Goal: Use online tool/utility: Utilize a website feature to perform a specific function

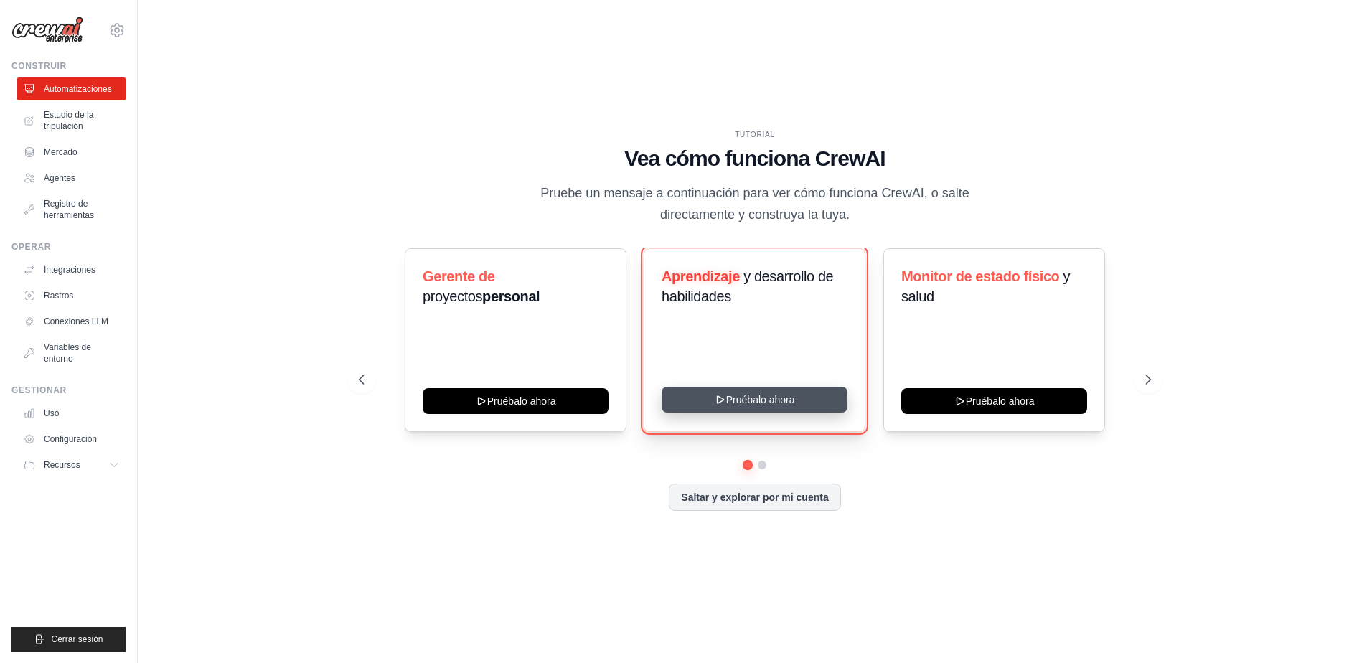
click at [803, 403] on button "Pruébalo ahora" at bounding box center [755, 400] width 186 height 26
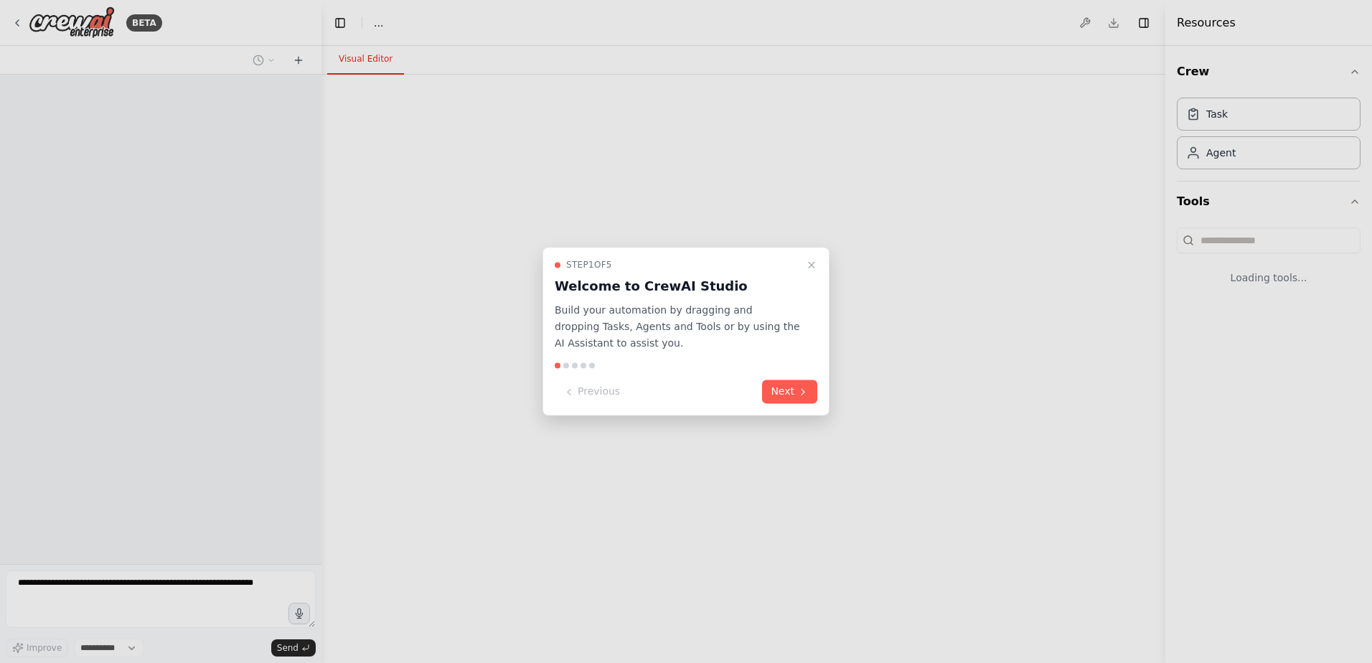
select select "****"
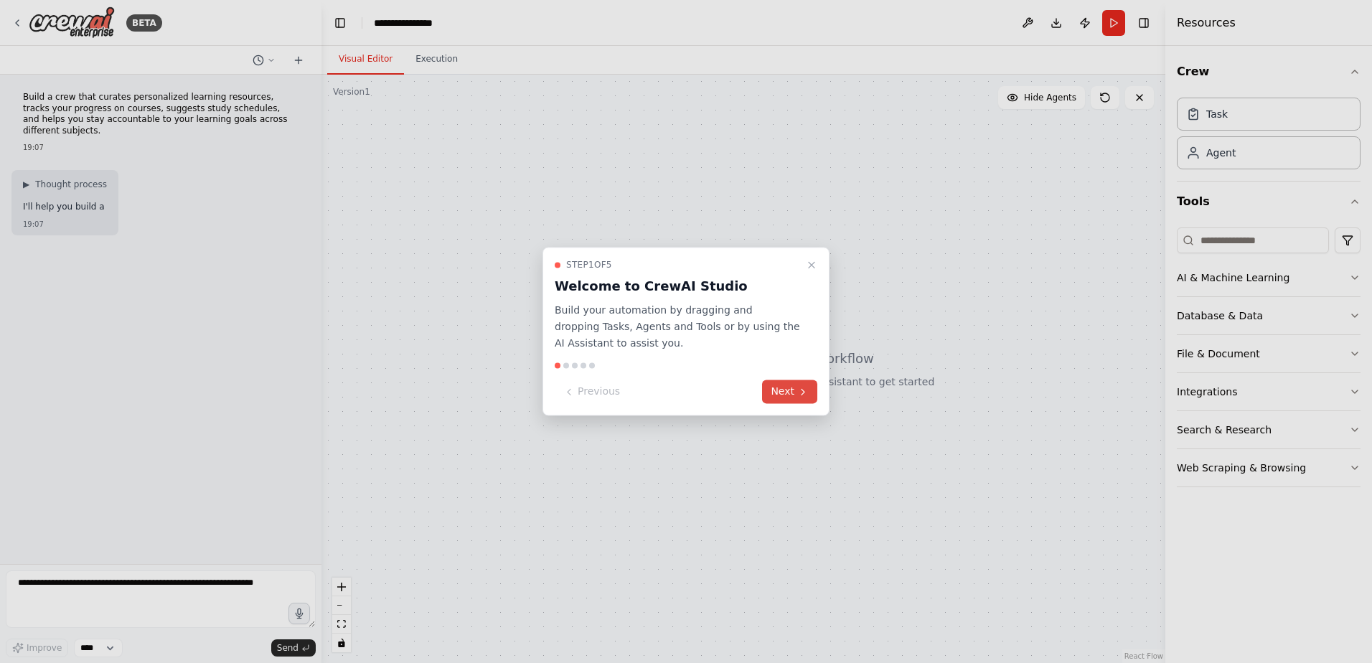
click at [803, 390] on icon at bounding box center [803, 392] width 3 height 6
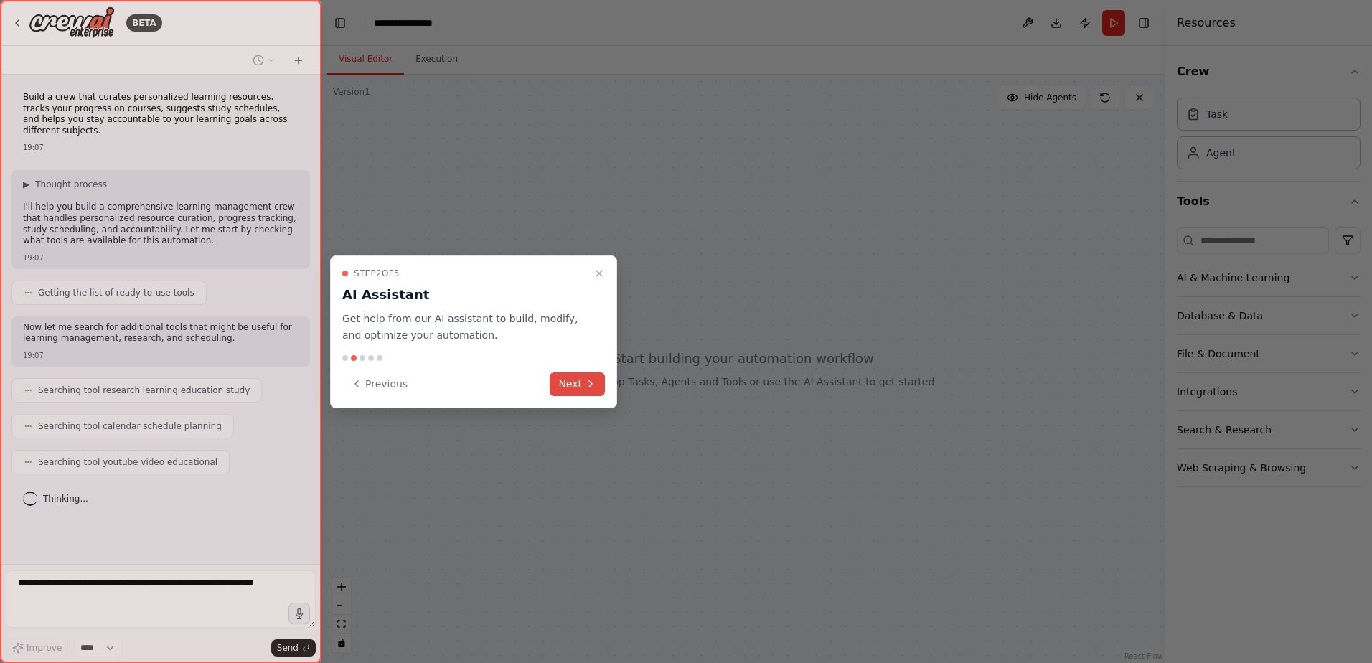
click at [583, 380] on button "Next" at bounding box center [577, 384] width 55 height 24
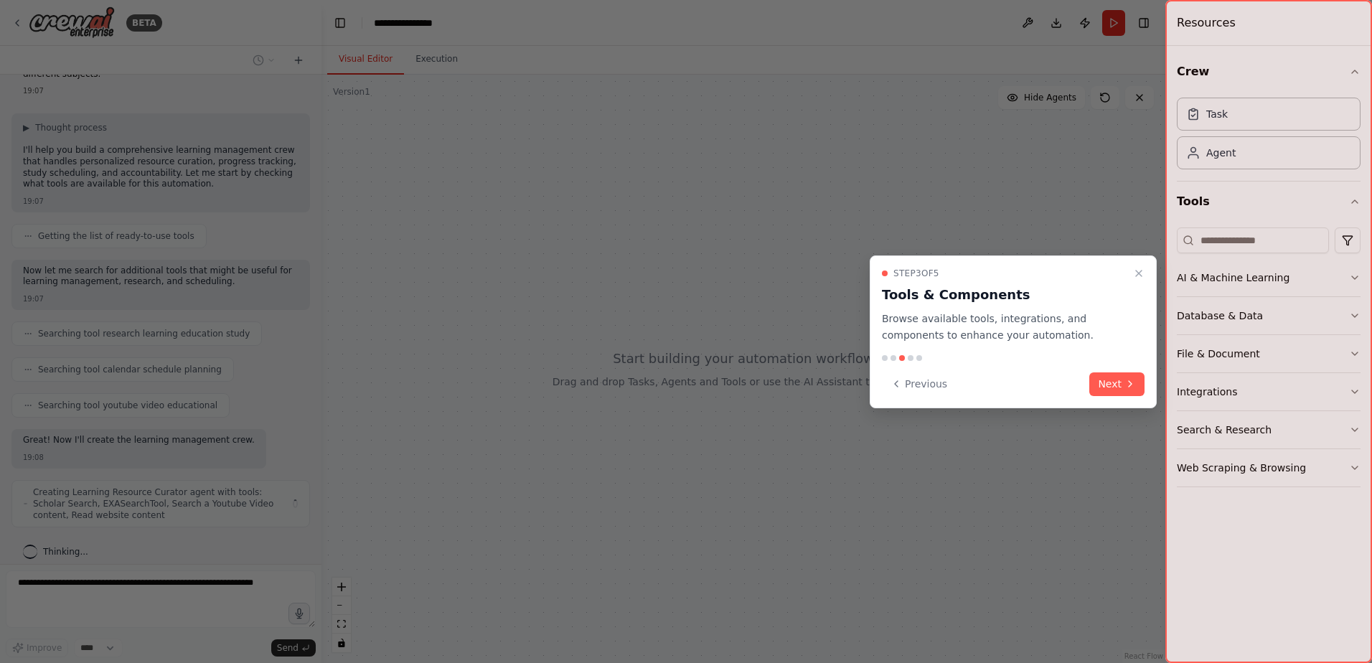
scroll to position [68, 0]
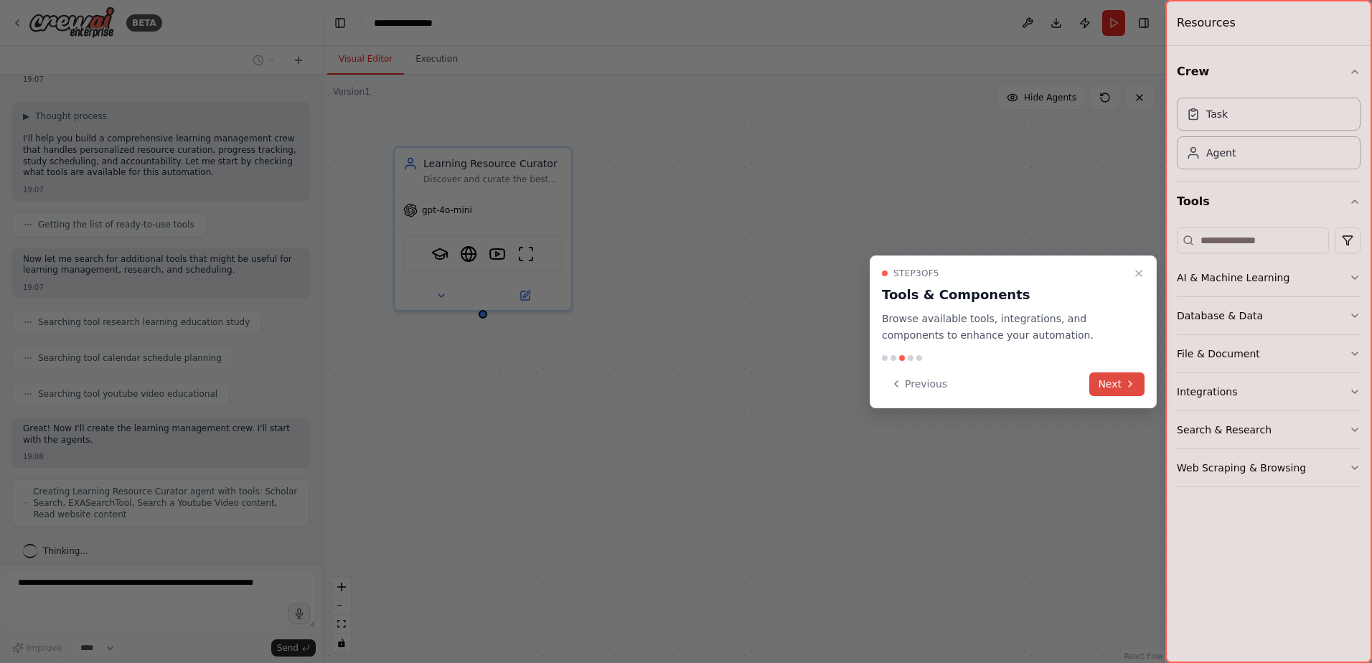
click at [1112, 380] on button "Next" at bounding box center [1116, 384] width 55 height 24
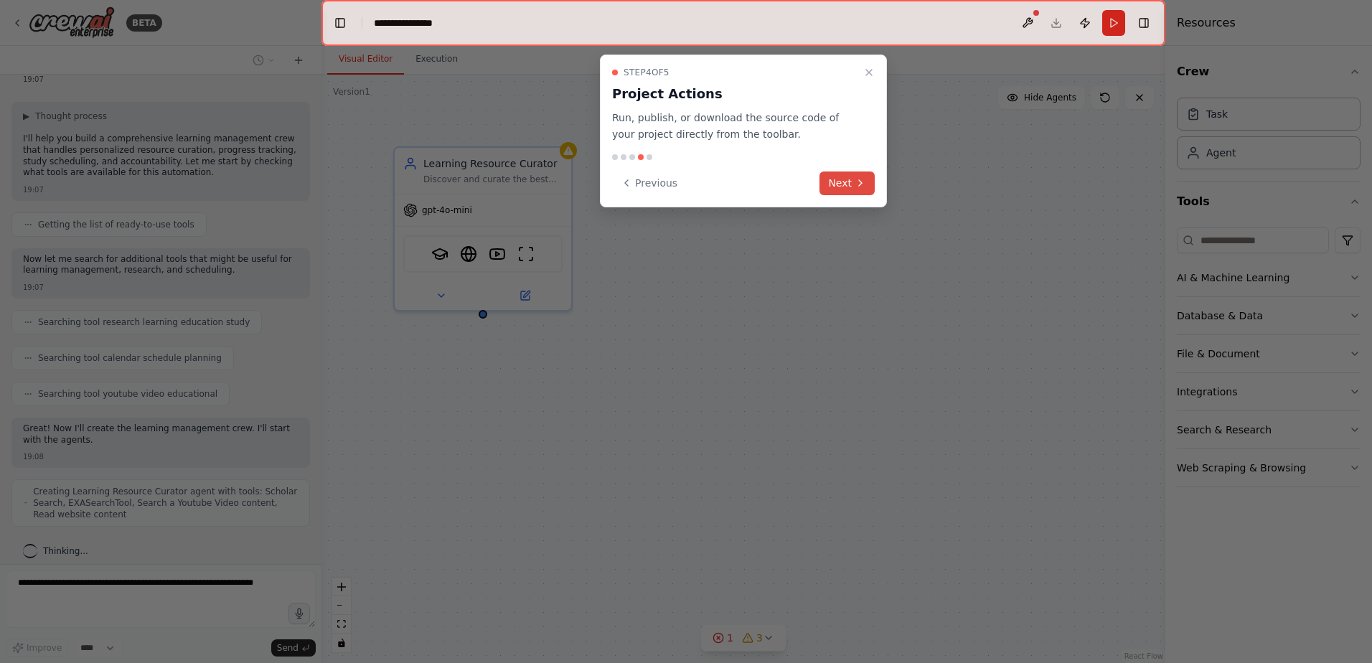
click at [848, 184] on button "Next" at bounding box center [847, 184] width 55 height 24
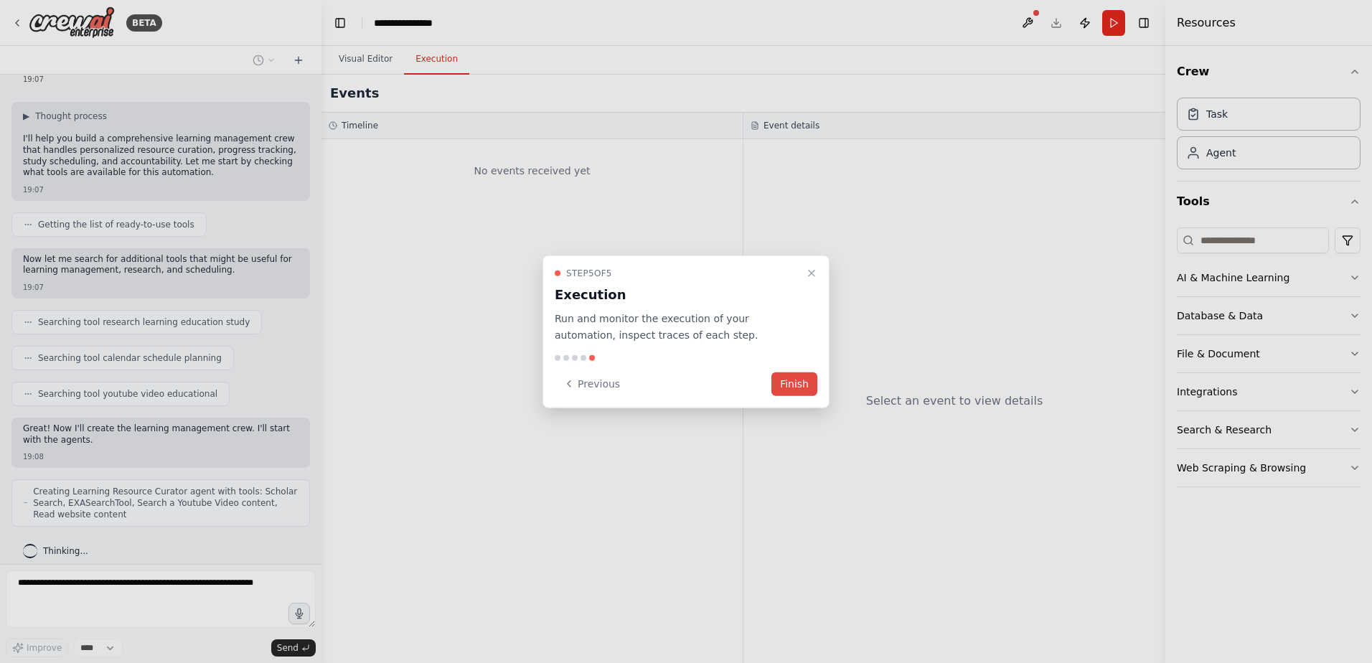
click at [792, 383] on button "Finish" at bounding box center [795, 384] width 46 height 24
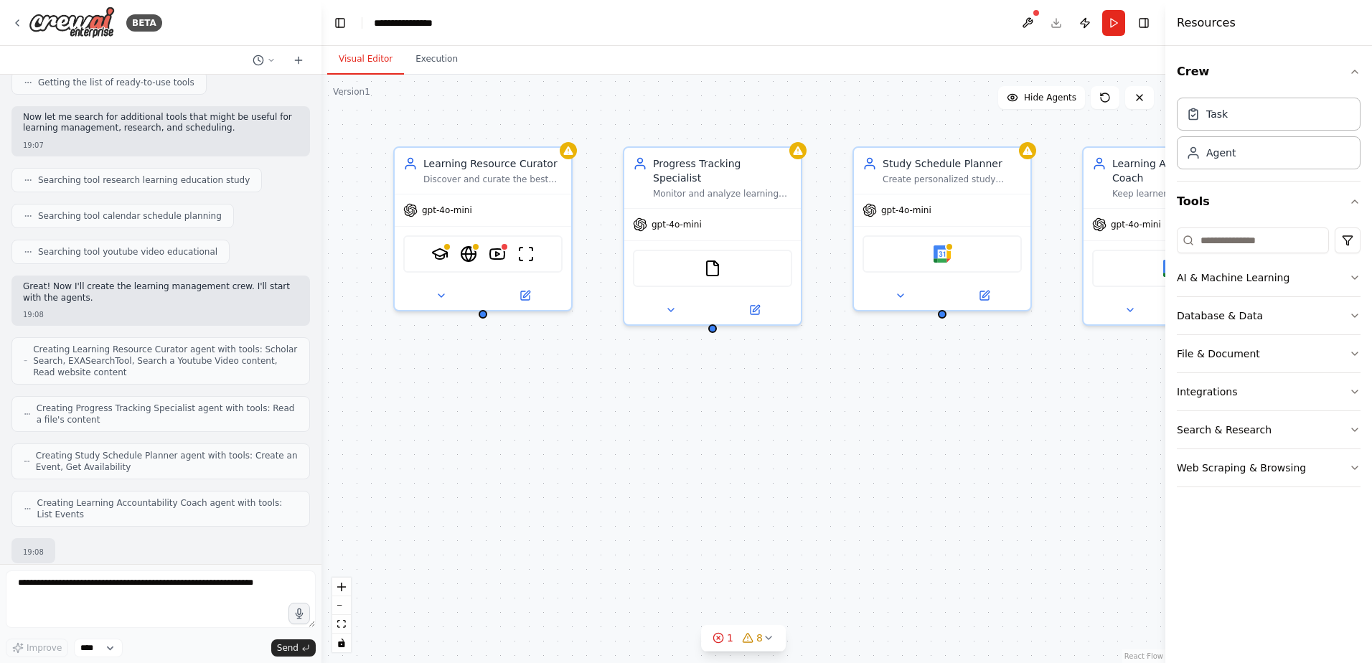
scroll to position [296, 0]
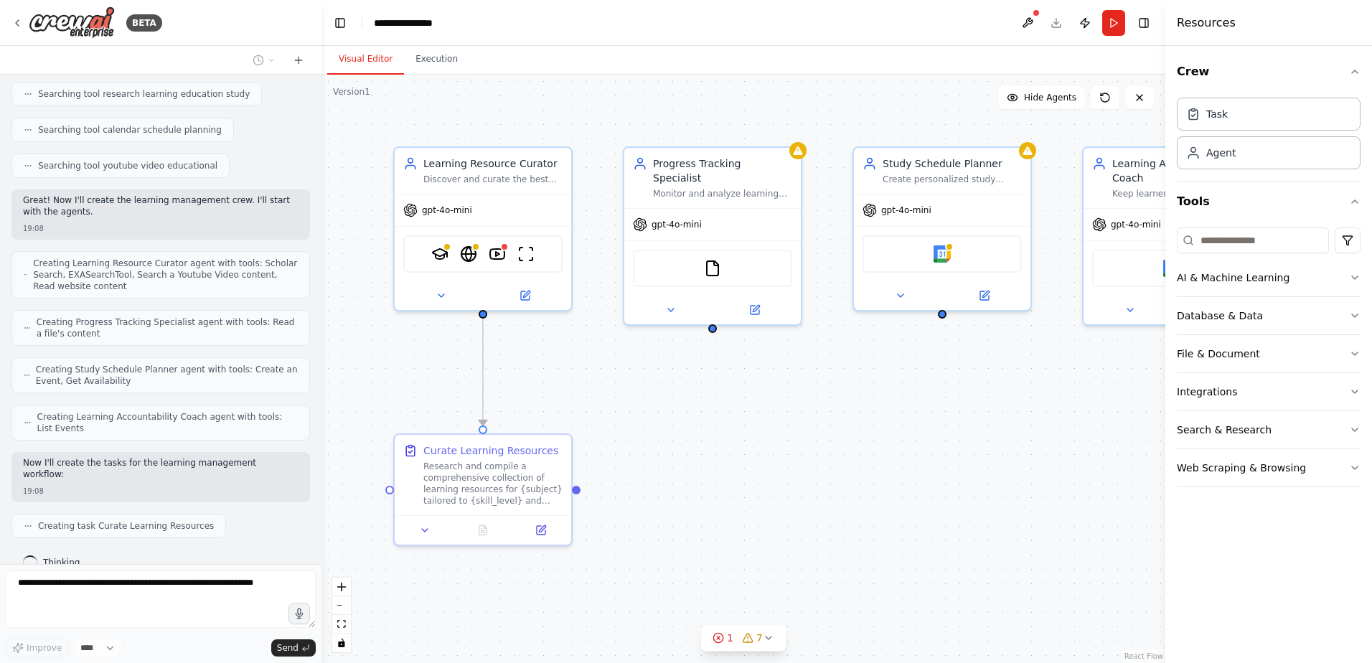
click at [662, 475] on div ".deletable-edge-delete-btn { width: 20px; height: 20px; border: 0px solid #ffff…" at bounding box center [744, 369] width 844 height 589
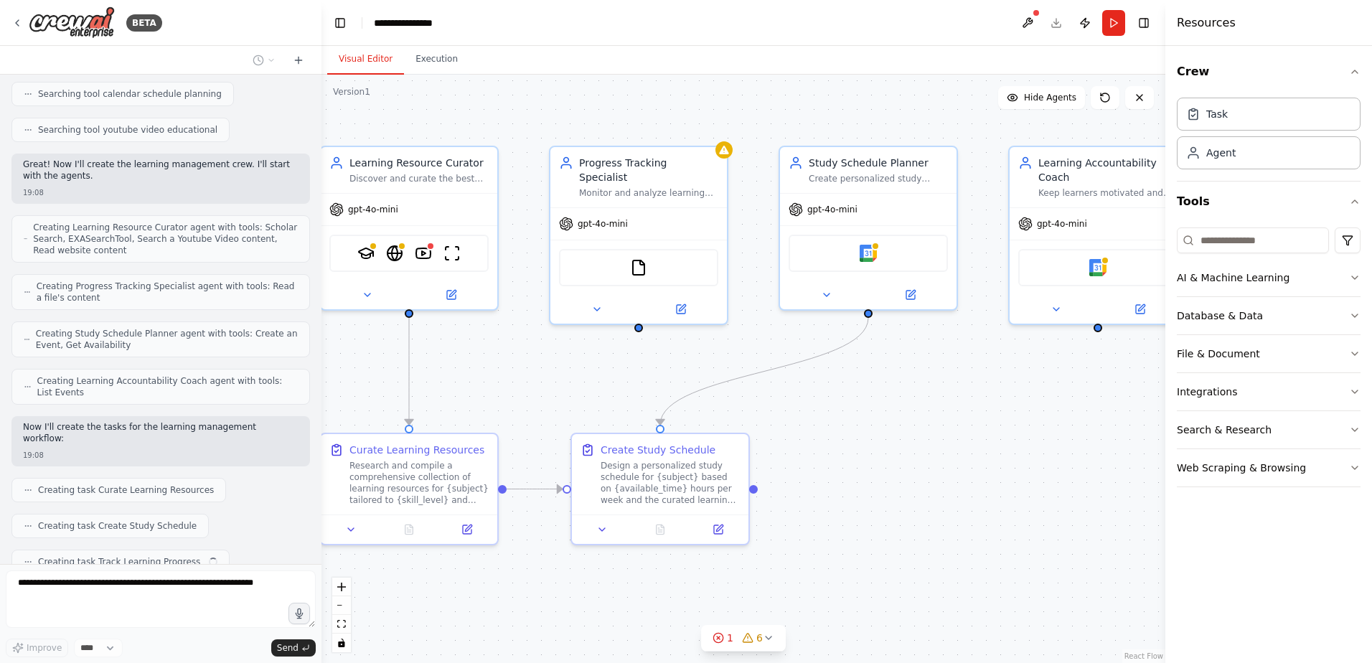
scroll to position [368, 0]
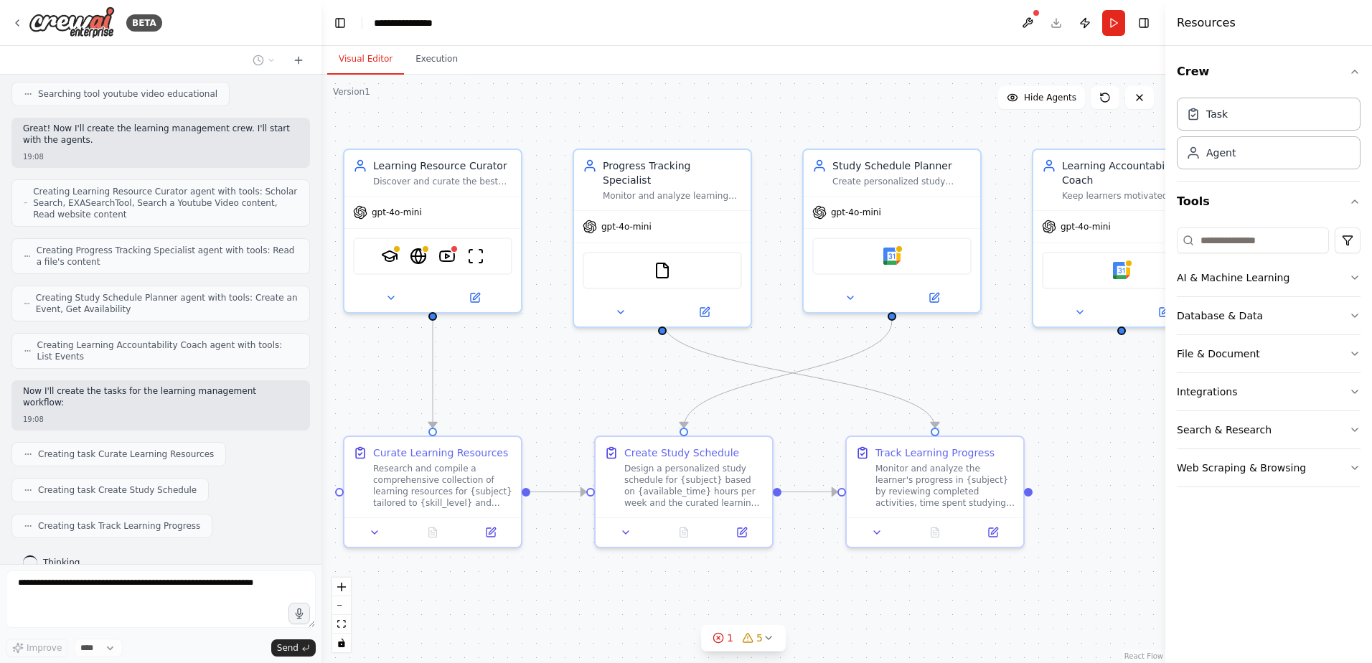
drag, startPoint x: 647, startPoint y: 398, endPoint x: 601, endPoint y: 401, distance: 45.3
click at [601, 401] on div ".deletable-edge-delete-btn { width: 20px; height: 20px; border: 0px solid #ffff…" at bounding box center [744, 369] width 844 height 589
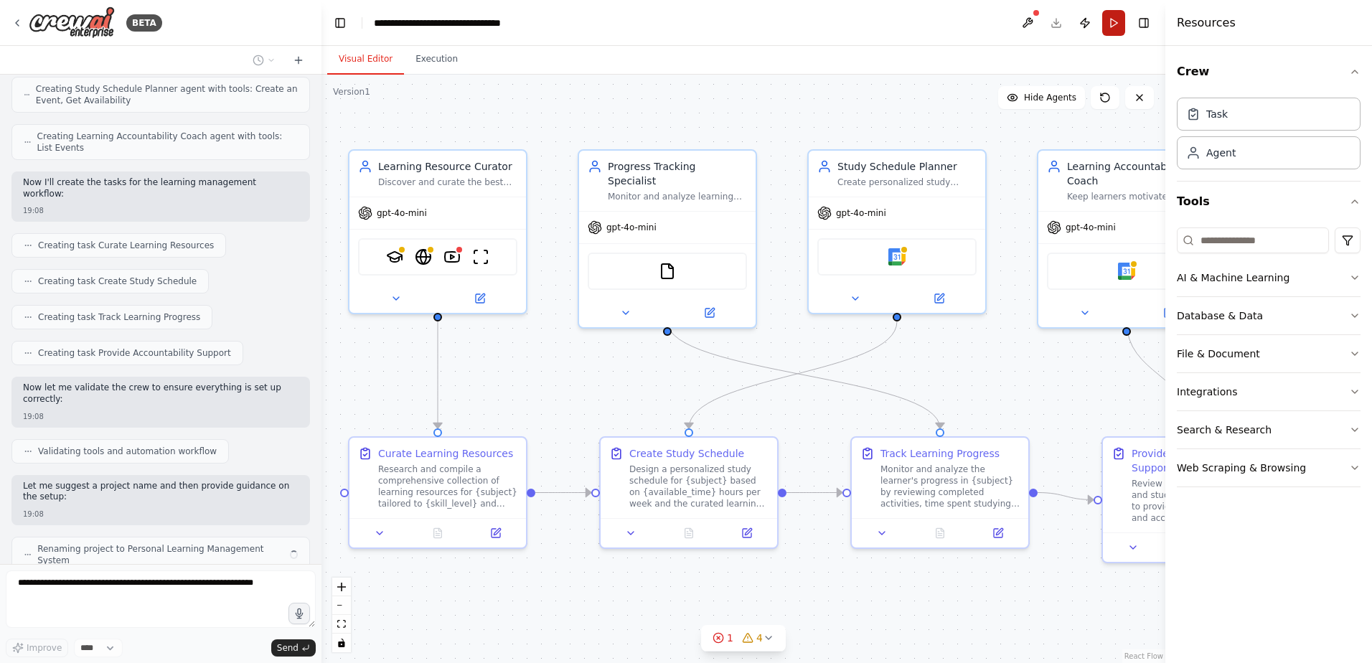
scroll to position [589, 0]
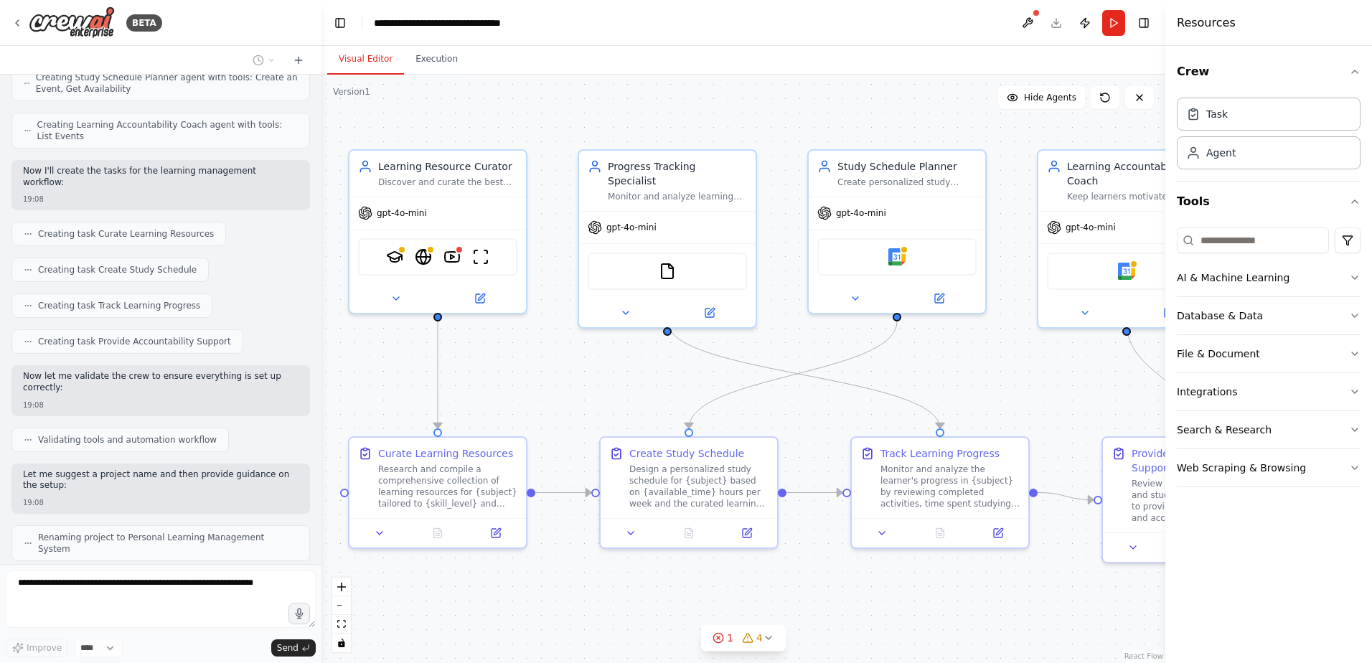
drag, startPoint x: 311, startPoint y: 0, endPoint x: 887, endPoint y: 55, distance: 578.2
click at [887, 55] on div "Visual Editor Execution" at bounding box center [744, 60] width 844 height 29
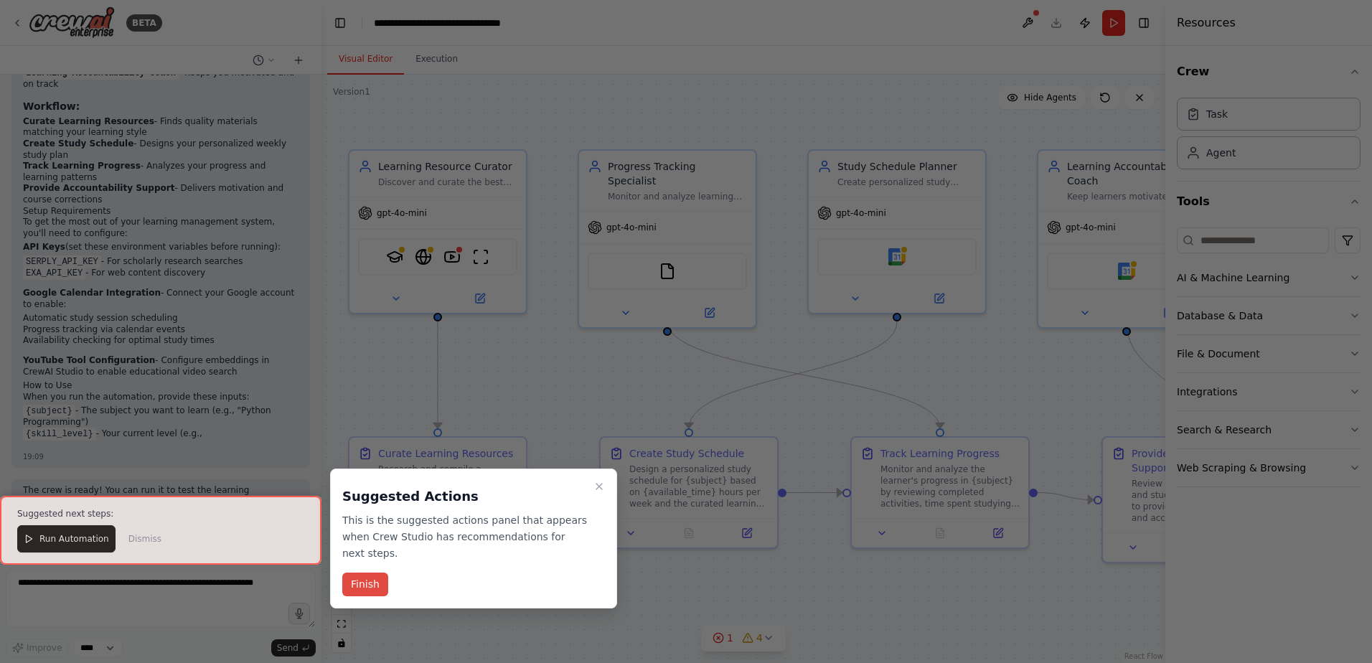
click at [364, 573] on button "Finish" at bounding box center [365, 585] width 46 height 24
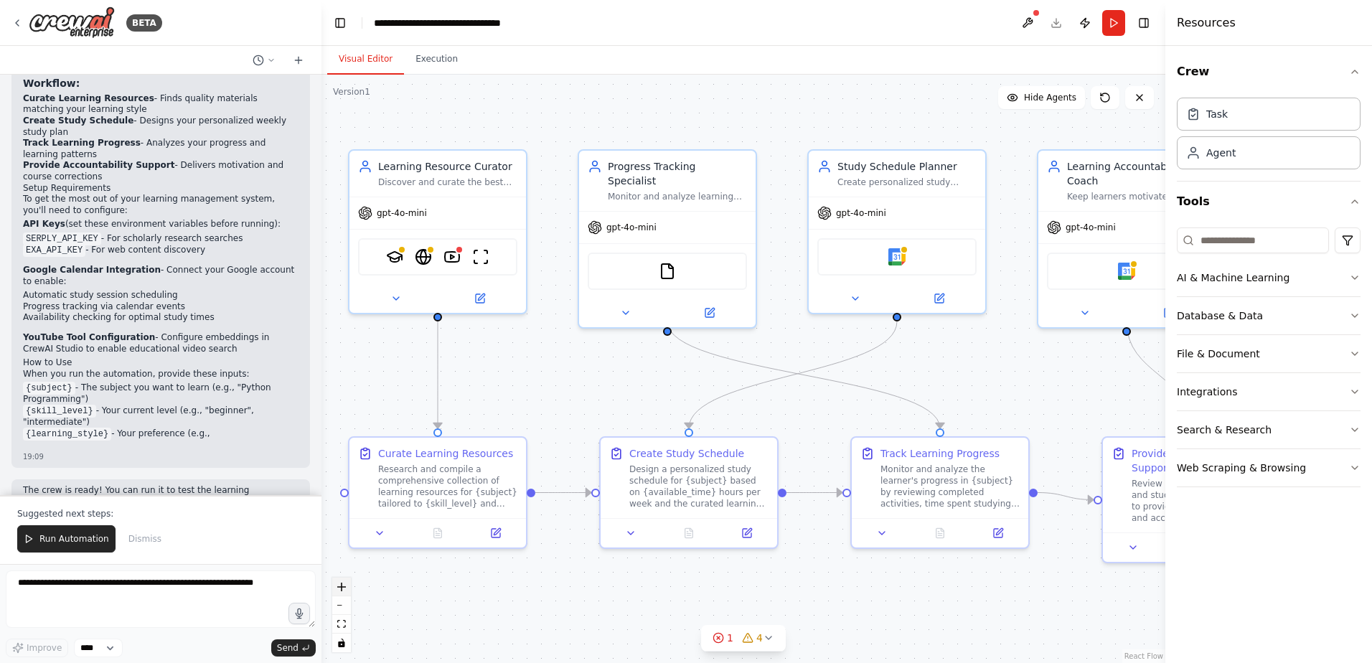
scroll to position [1264, 0]
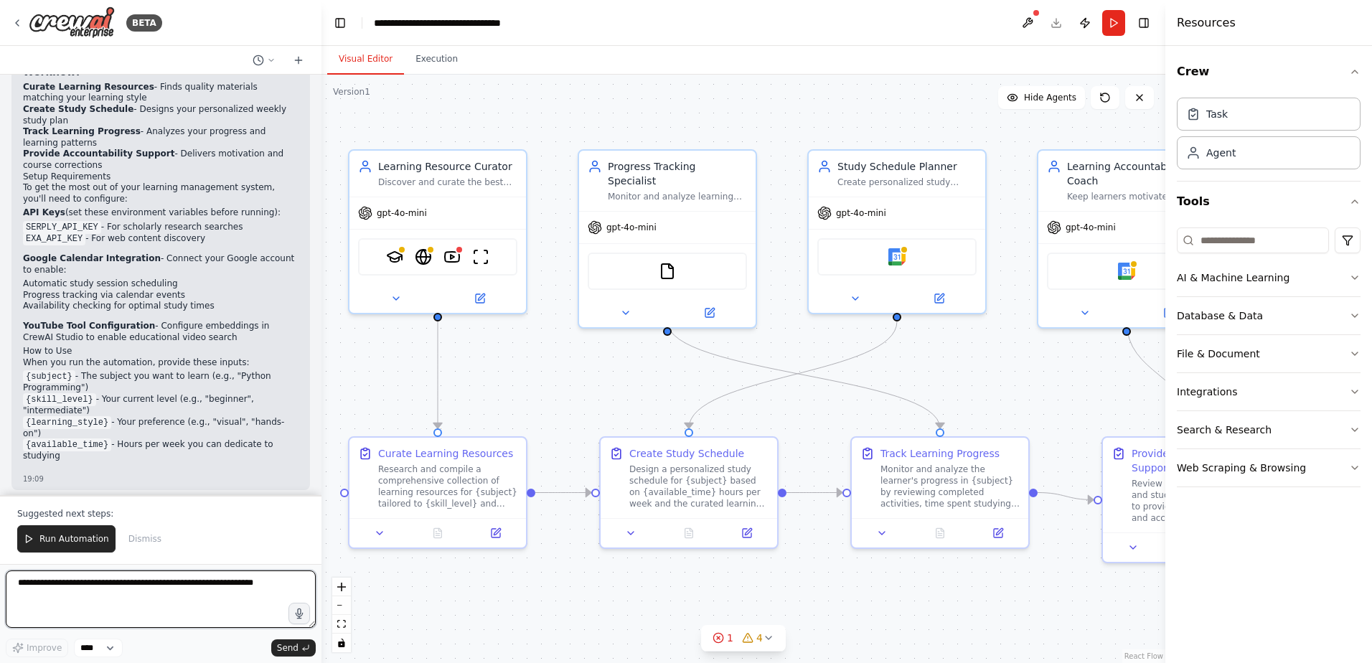
click at [181, 590] on textarea at bounding box center [161, 599] width 310 height 57
type textarea "**********"
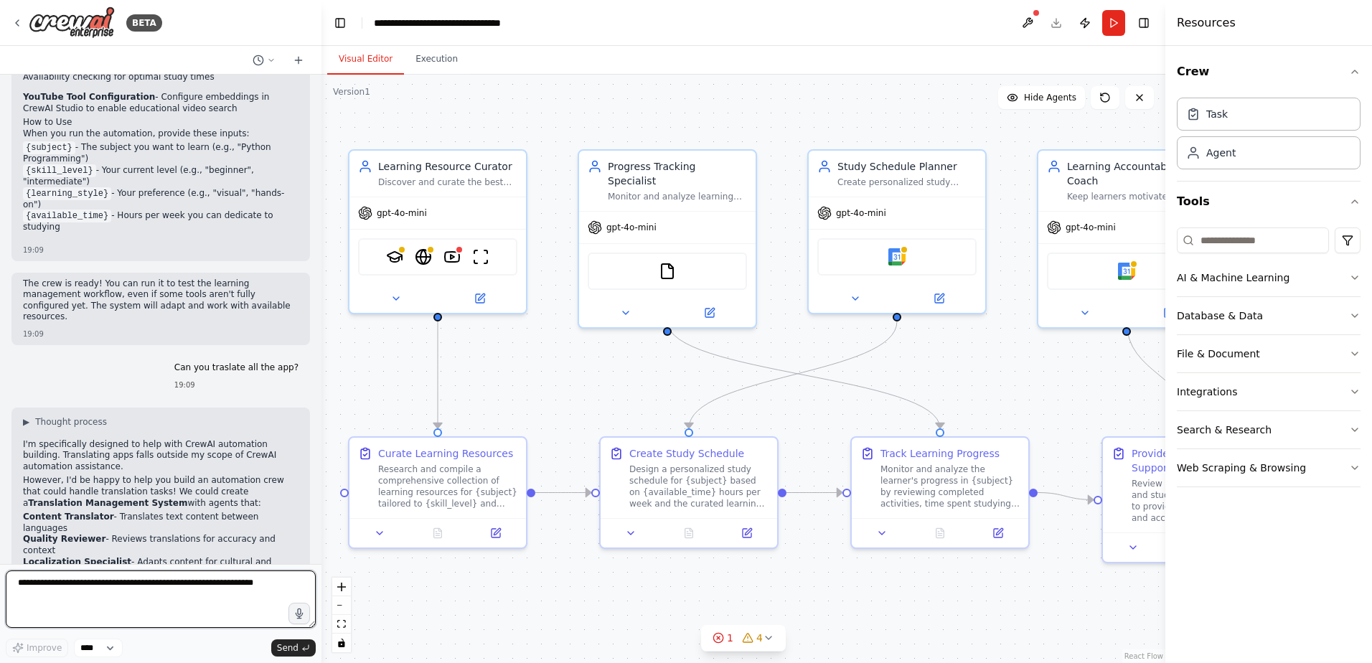
scroll to position [1504, 0]
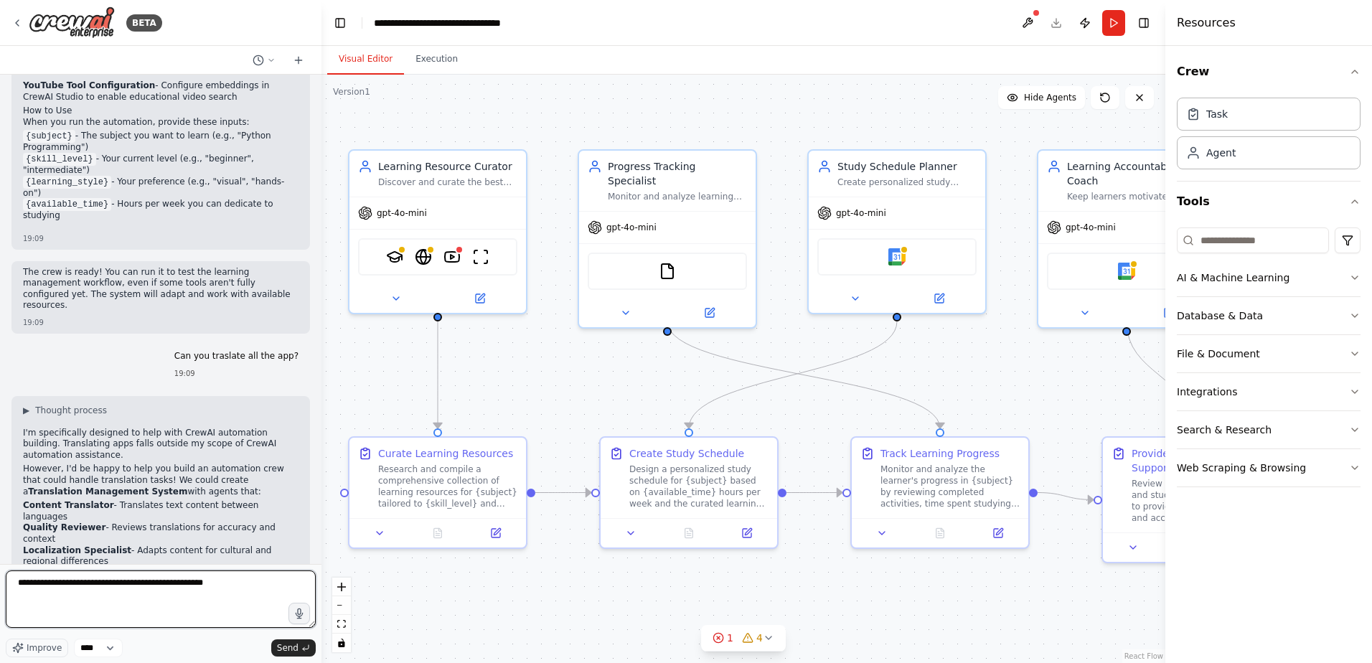
type textarea "**********"
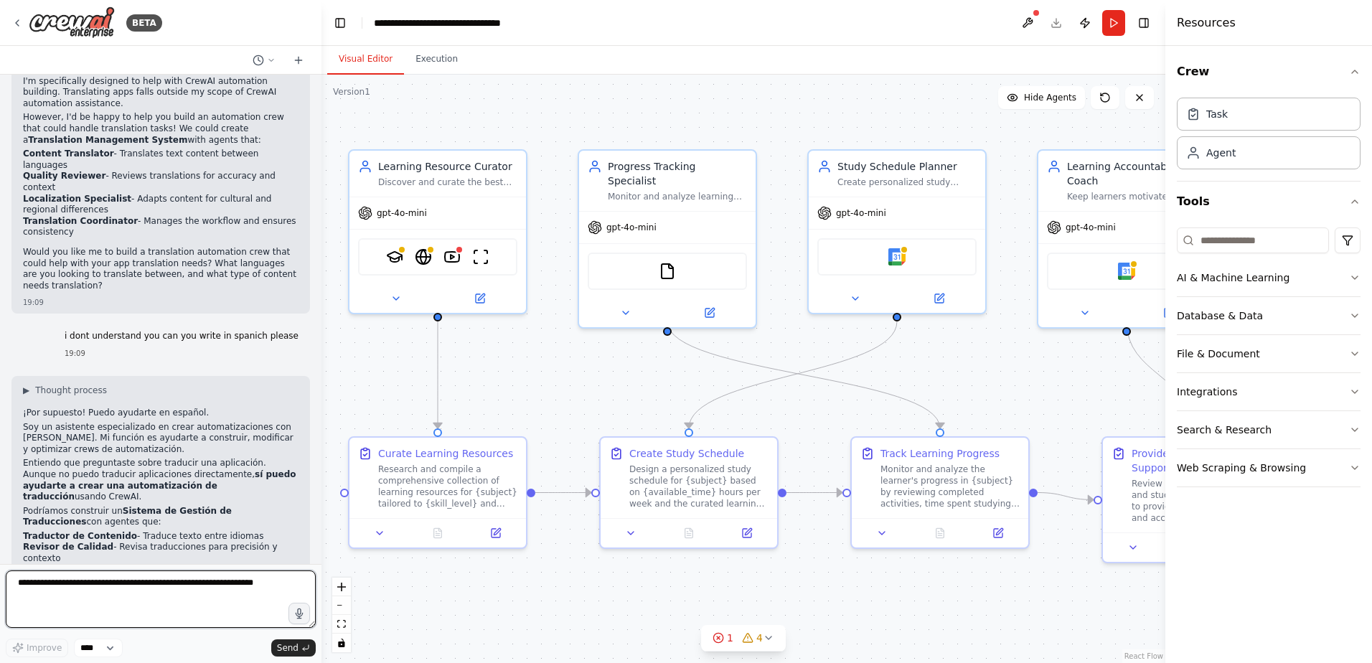
scroll to position [1867, 0]
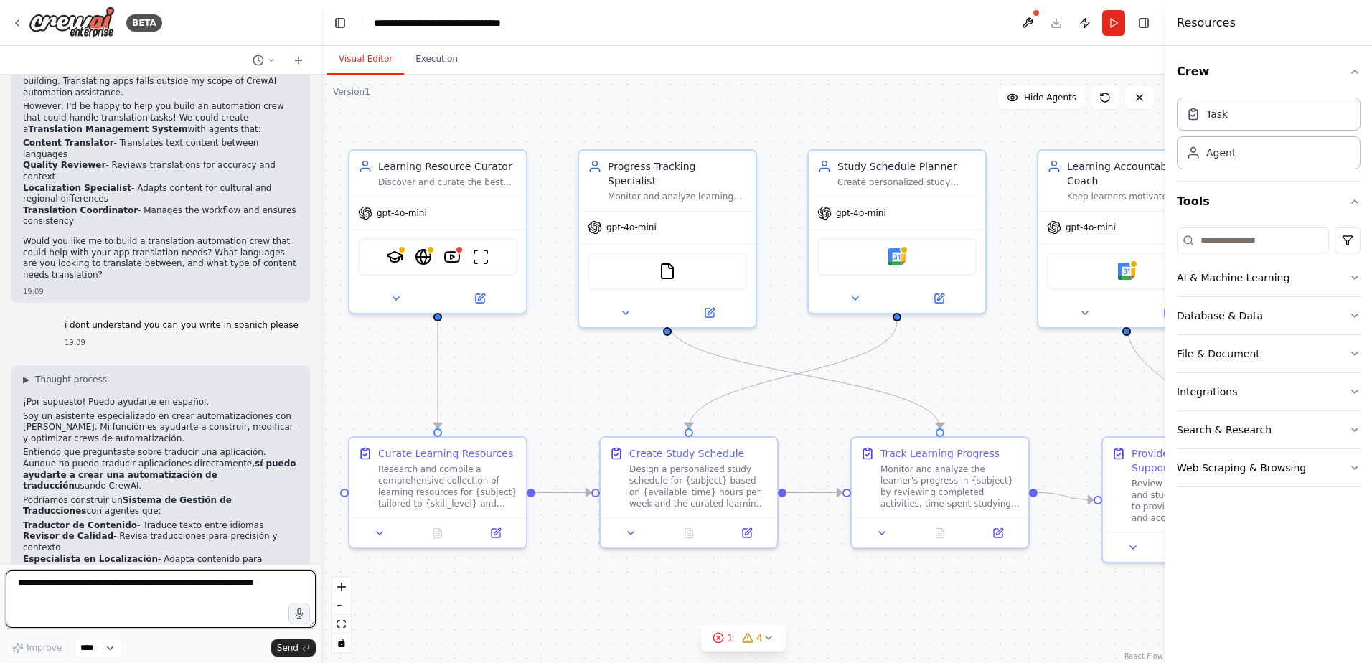
click at [148, 595] on textarea at bounding box center [161, 599] width 310 height 57
type textarea "**********"
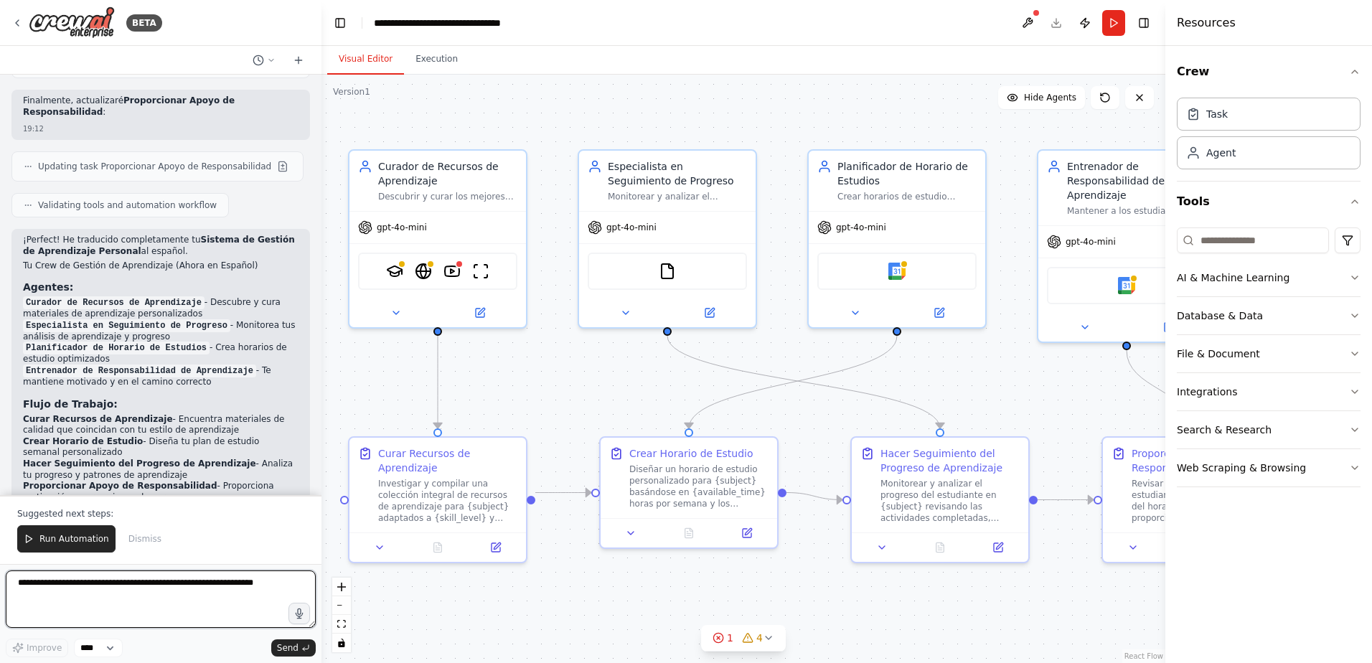
scroll to position [3444, 0]
